Goal: Find specific page/section: Find specific page/section

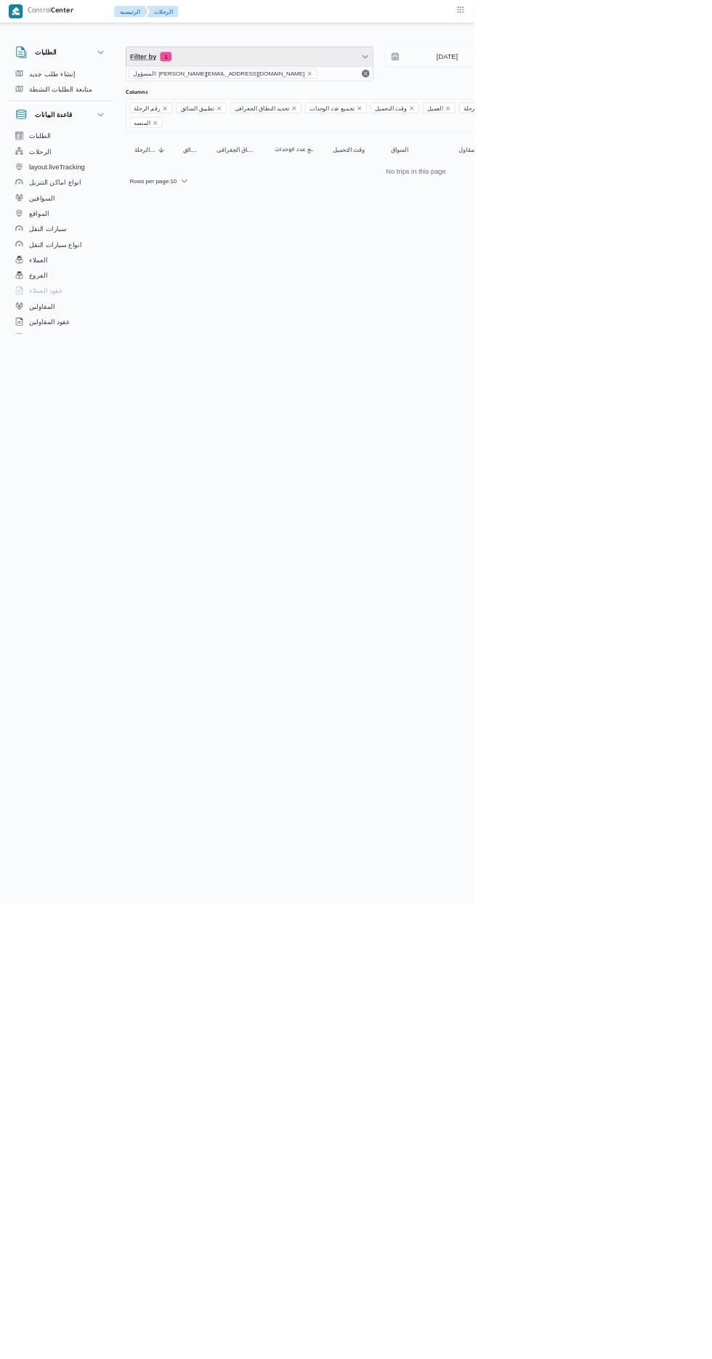
click at [317, 93] on span "Filter by 1" at bounding box center [375, 85] width 371 height 29
click at [334, 144] on span "Filters" at bounding box center [298, 144] width 169 height 17
click at [324, 144] on span "Filters" at bounding box center [298, 144] width 169 height 17
click at [309, 144] on span "Filters" at bounding box center [298, 144] width 169 height 17
click at [462, 110] on icon "remove selected entity" at bounding box center [465, 111] width 6 height 6
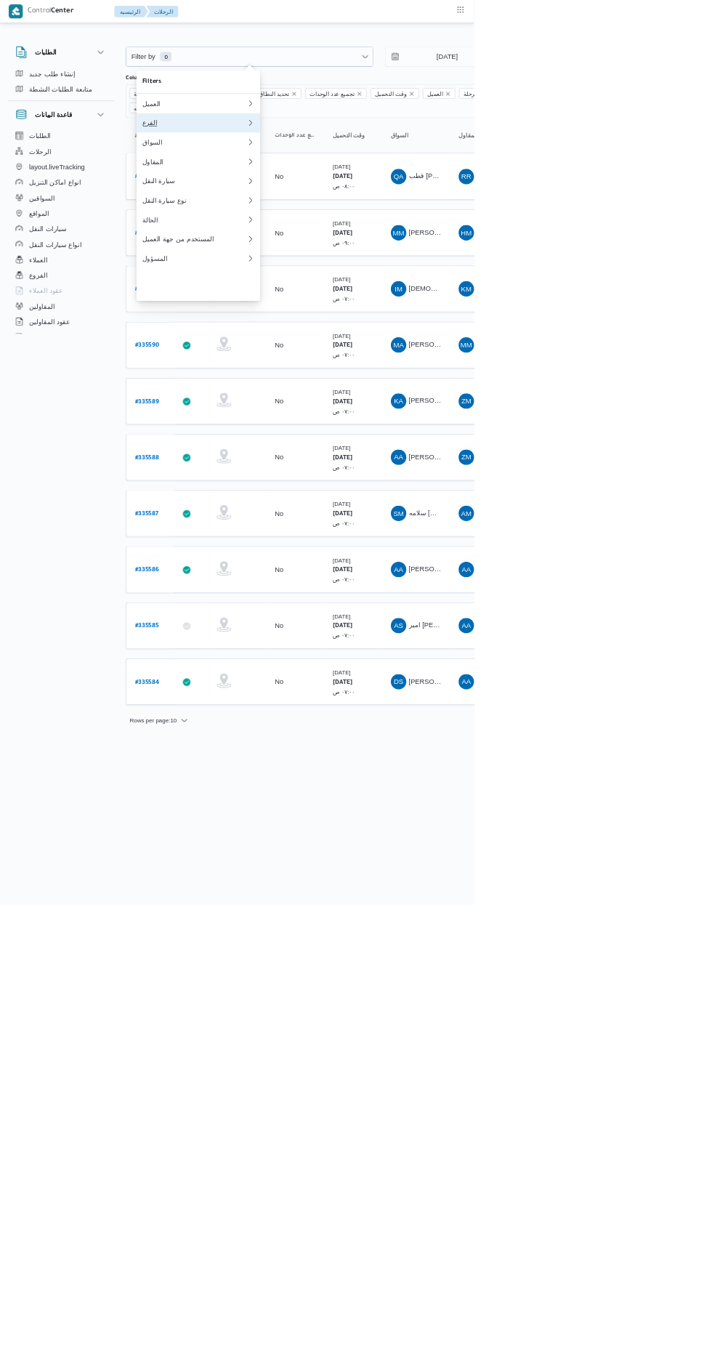
click at [230, 190] on div "الفرع" at bounding box center [292, 185] width 157 height 12
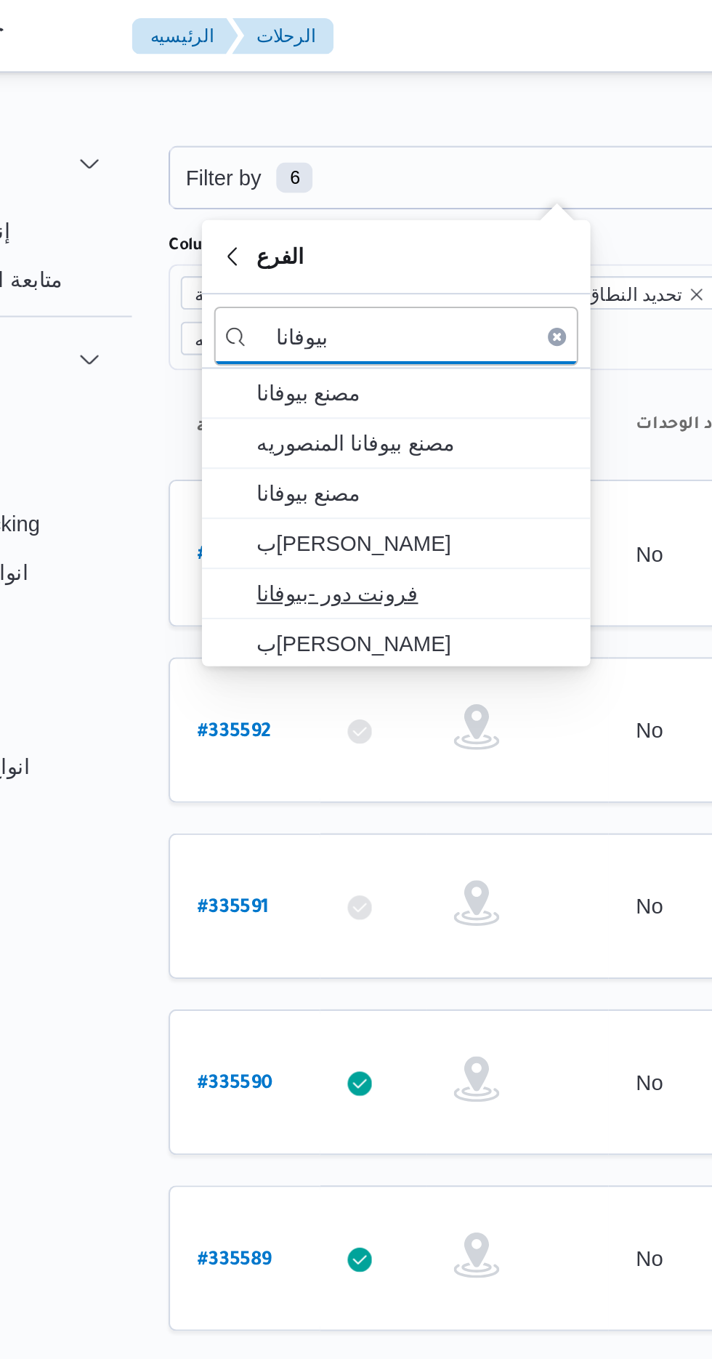
type input "بيوفانا"
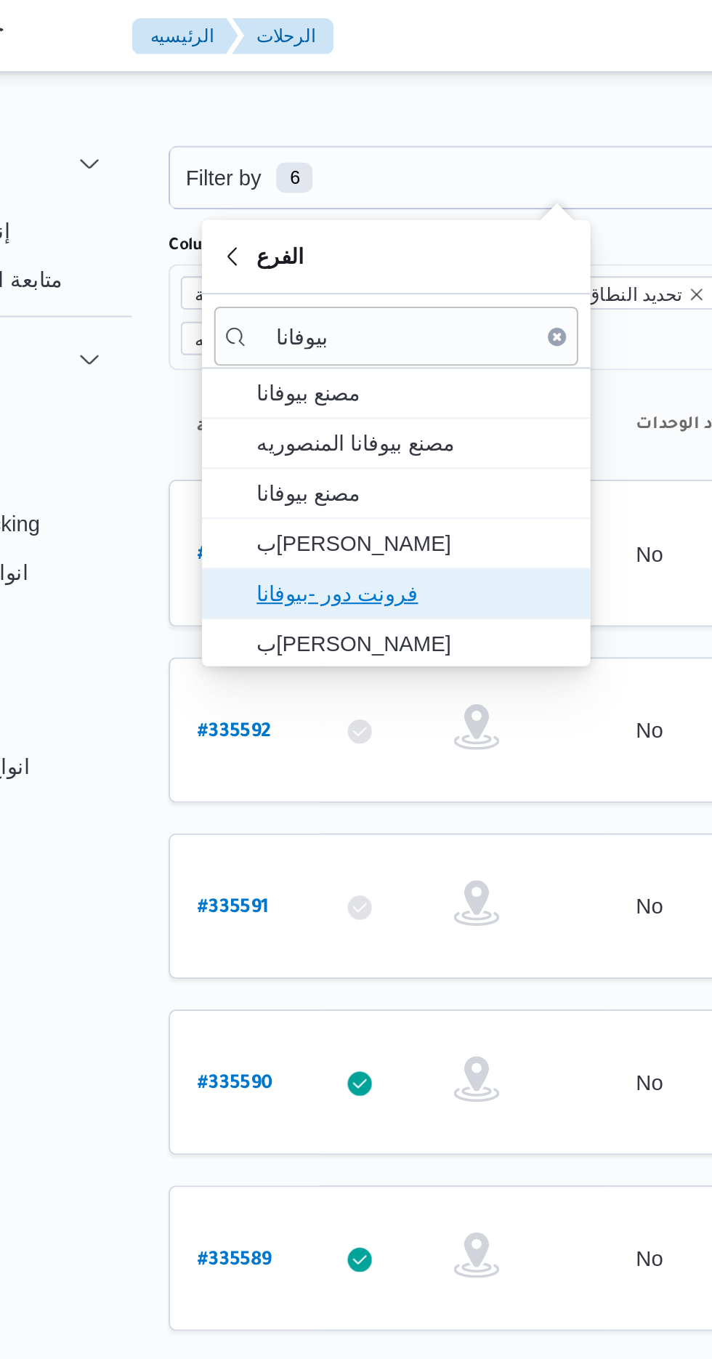
click at [246, 283] on span "فرونت دور -بيوفانا" at bounding box center [306, 283] width 151 height 17
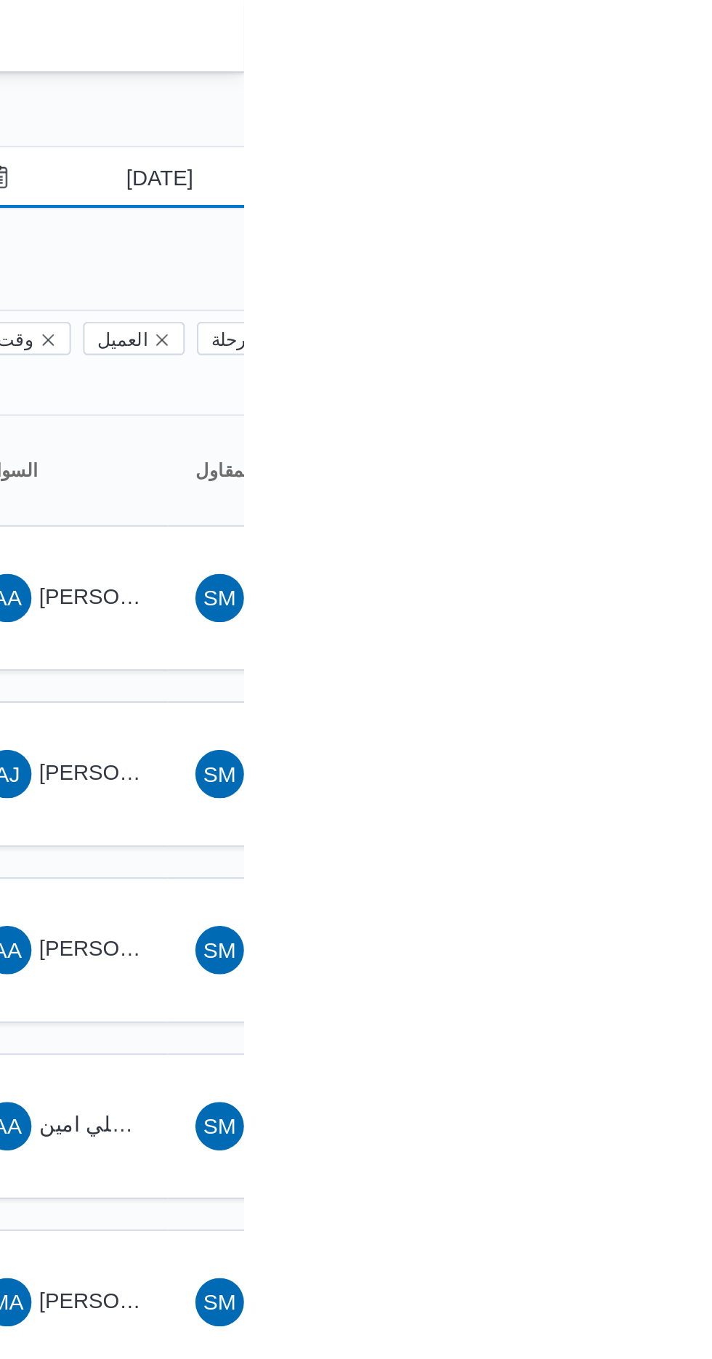
click at [656, 82] on input "[DATE]" at bounding box center [661, 85] width 165 height 29
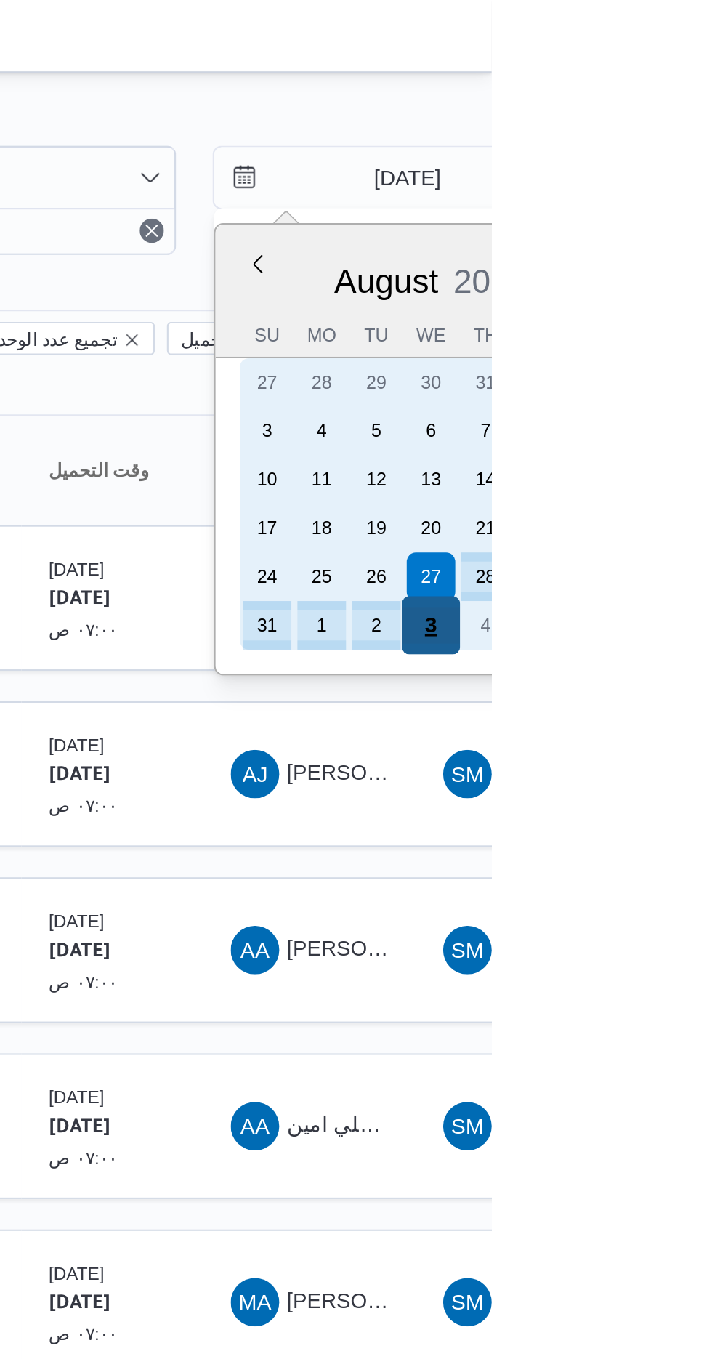
click at [675, 297] on div "3" at bounding box center [683, 300] width 28 height 28
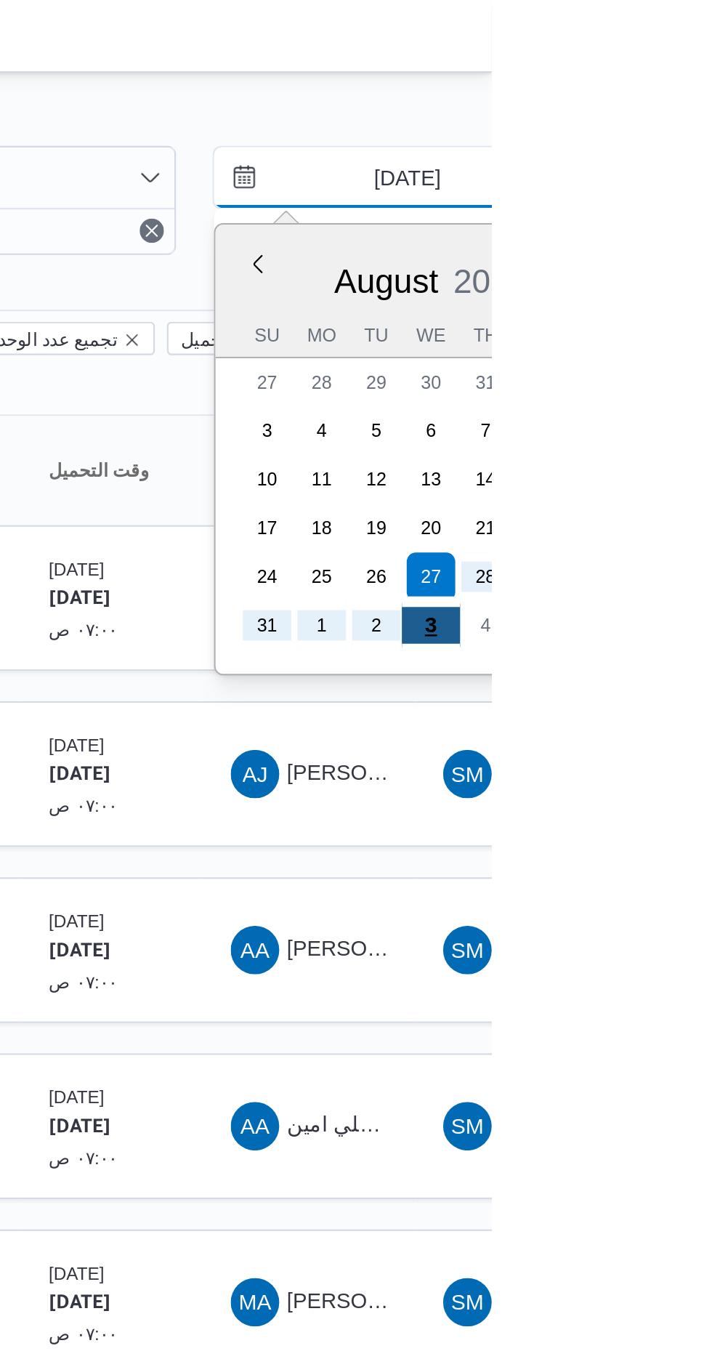
type input "[DATE]"
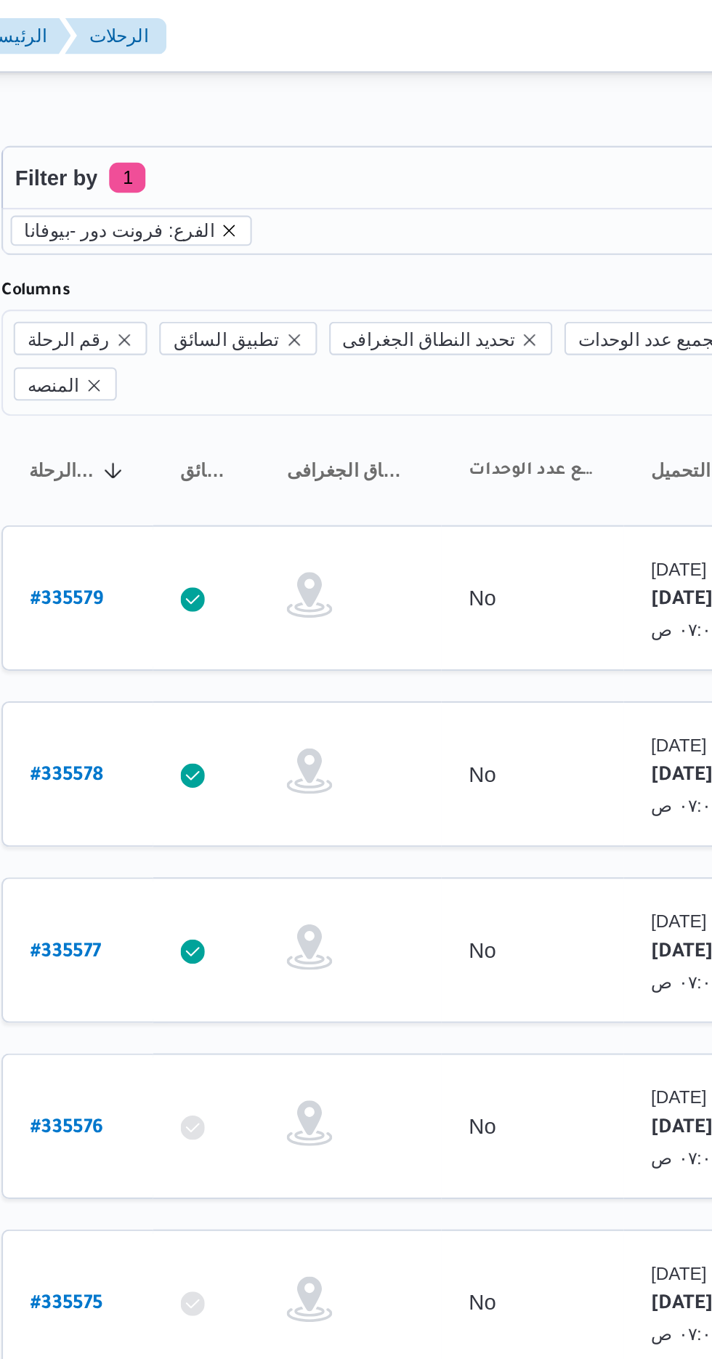
click at [296, 110] on icon "remove selected entity" at bounding box center [299, 111] width 6 height 6
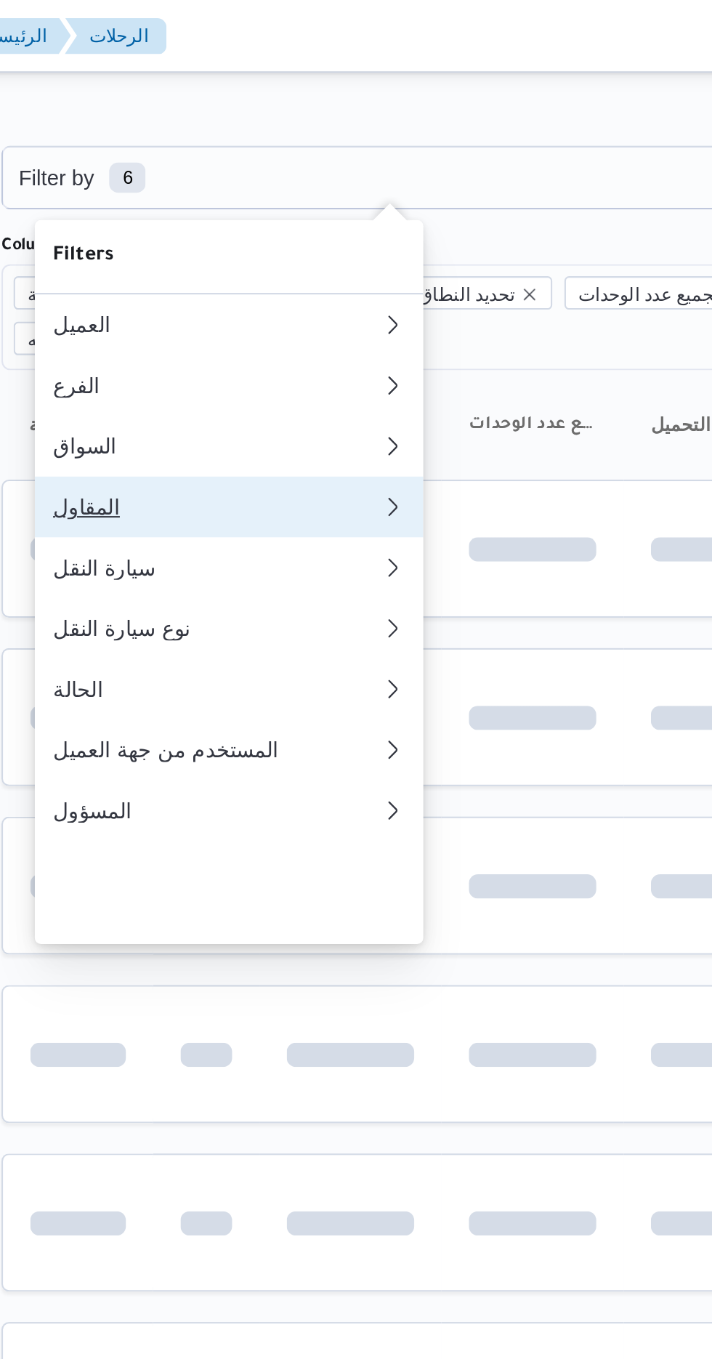
click at [248, 249] on div "المقاول" at bounding box center [292, 243] width 157 height 12
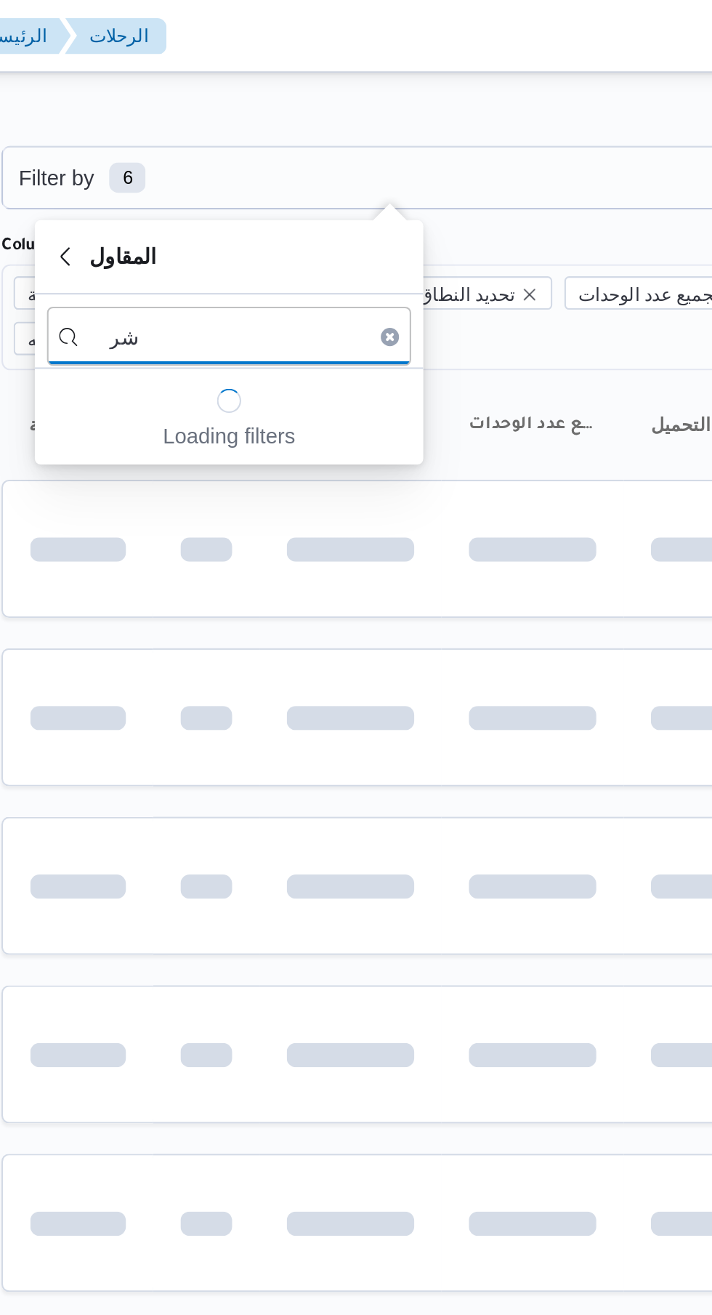
type input "ش"
